Goal: Ask a question

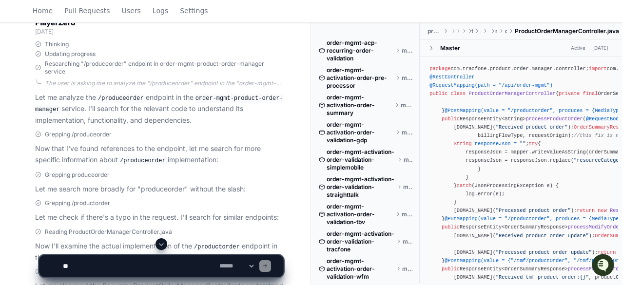
scroll to position [172, 0]
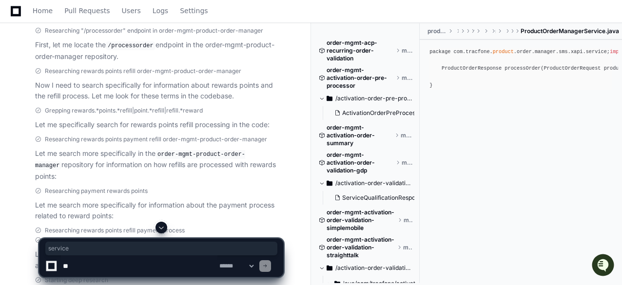
scroll to position [286, 0]
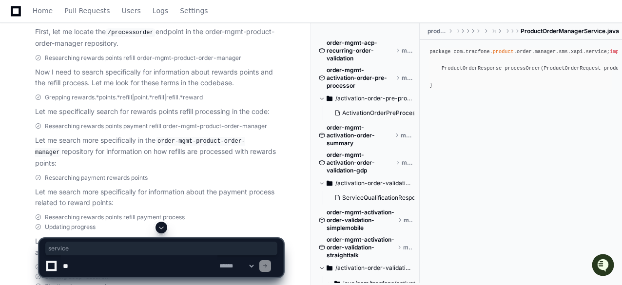
click at [161, 229] on span at bounding box center [161, 228] width 8 height 8
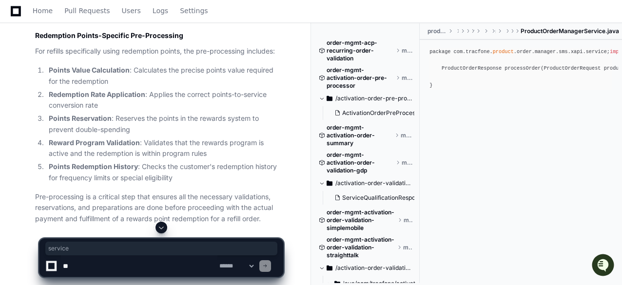
scroll to position [10912, 0]
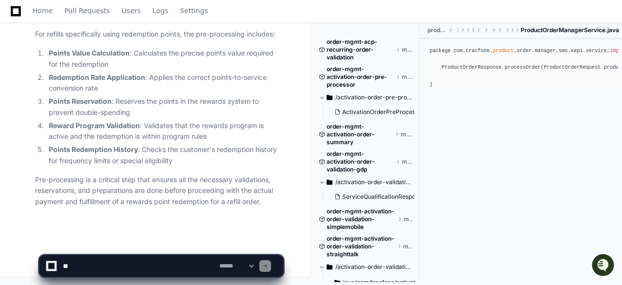
click at [177, 191] on p "Pre-processing is a critical step that ensures all the necessary validations, r…" at bounding box center [159, 190] width 248 height 33
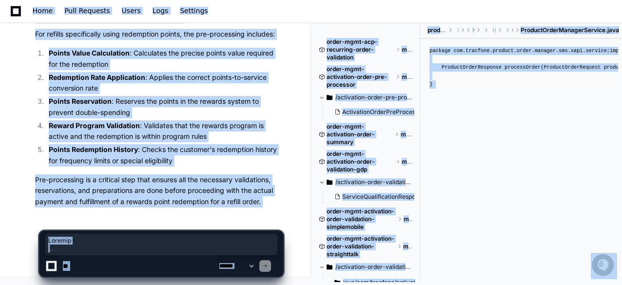
click at [177, 191] on p "Pre-processing is a critical step that ensures all the necessary validations, r…" at bounding box center [159, 190] width 248 height 33
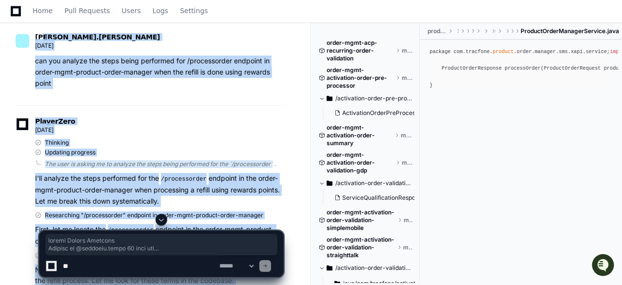
scroll to position [0, 0]
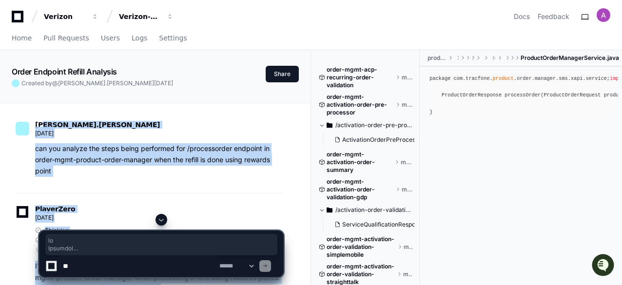
drag, startPoint x: 267, startPoint y: 202, endPoint x: 60, endPoint y: 212, distance: 207.3
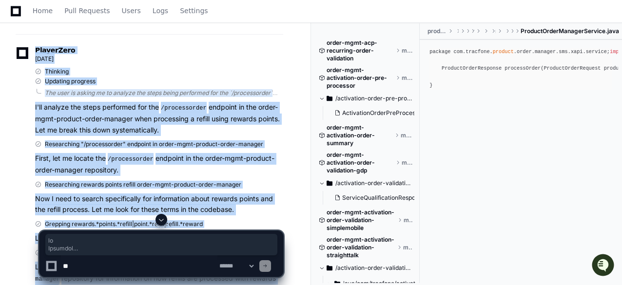
scroll to position [181, 0]
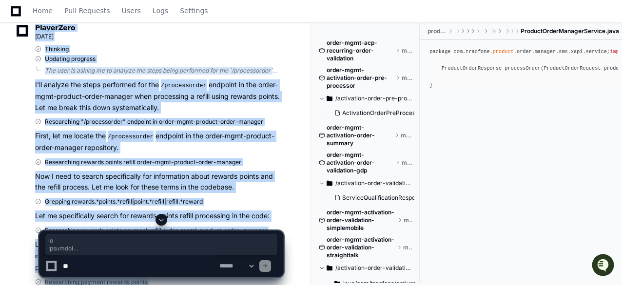
copy div "go Thinking Updating progress The user is asking me to analyze the steps being …"
